Goal: Information Seeking & Learning: Learn about a topic

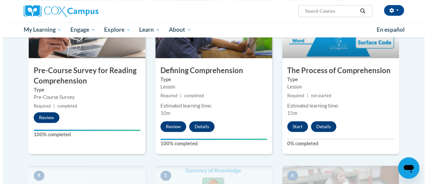
scroll to position [194, 0]
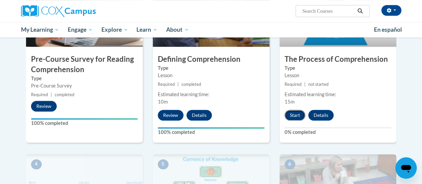
click at [295, 113] on button "Start" at bounding box center [295, 115] width 21 height 11
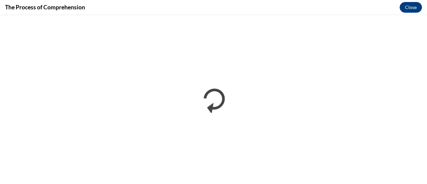
scroll to position [0, 0]
